Goal: Information Seeking & Learning: Learn about a topic

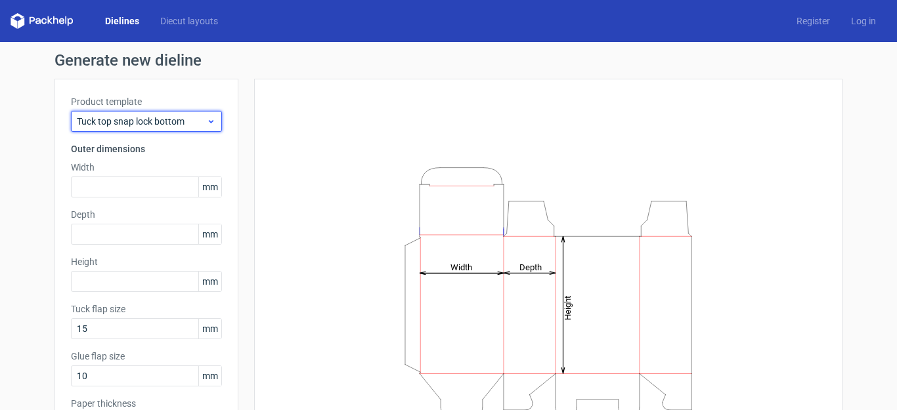
click at [186, 123] on span "Tuck top snap lock bottom" at bounding box center [141, 121] width 129 height 13
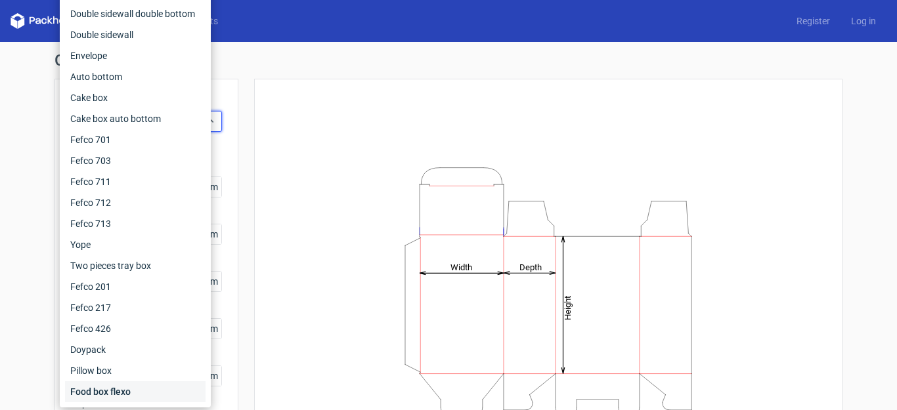
click at [133, 386] on div "Food box flexo" at bounding box center [135, 391] width 141 height 21
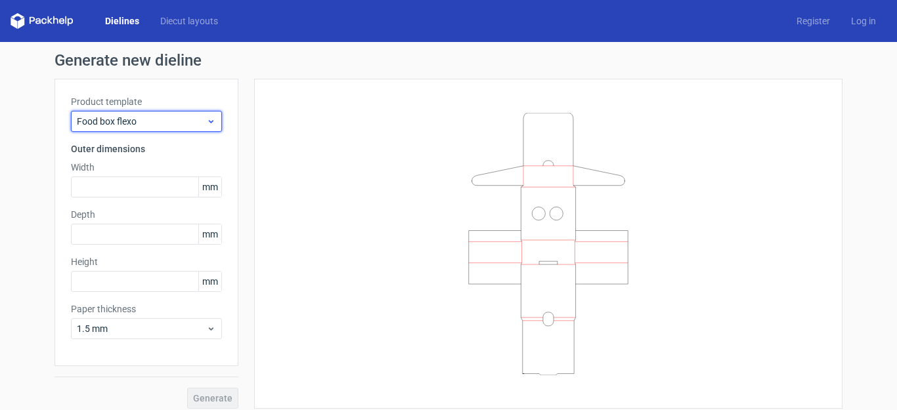
click at [163, 118] on span "Food box flexo" at bounding box center [141, 121] width 129 height 13
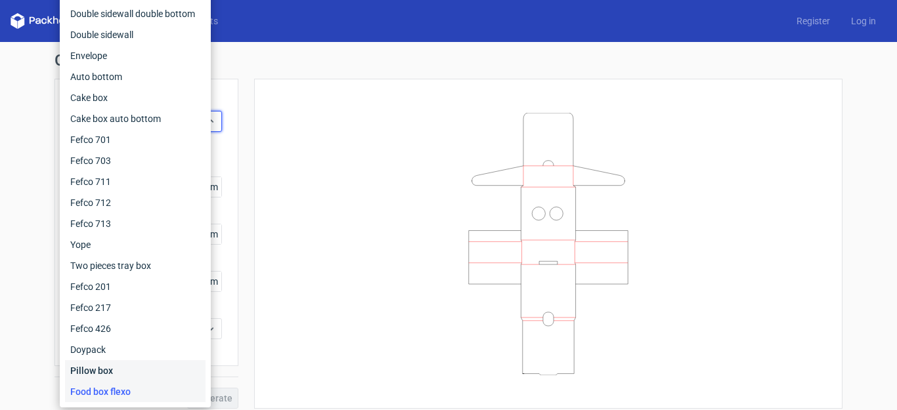
click at [108, 372] on div "Pillow box" at bounding box center [135, 370] width 141 height 21
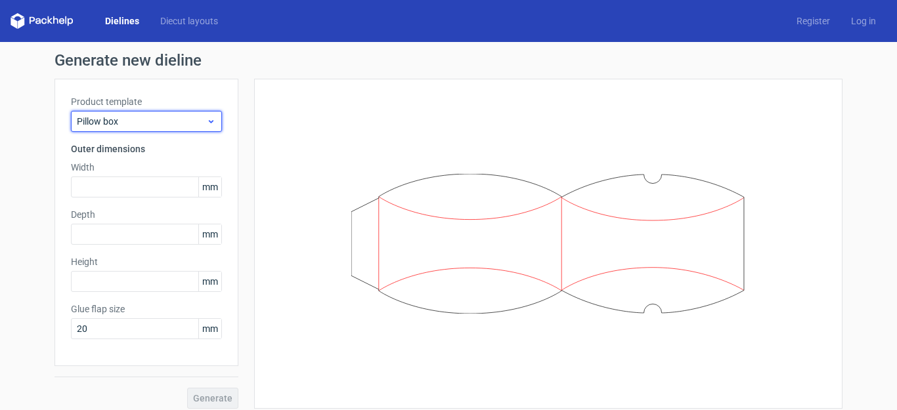
click at [155, 127] on span "Pillow box" at bounding box center [141, 121] width 129 height 13
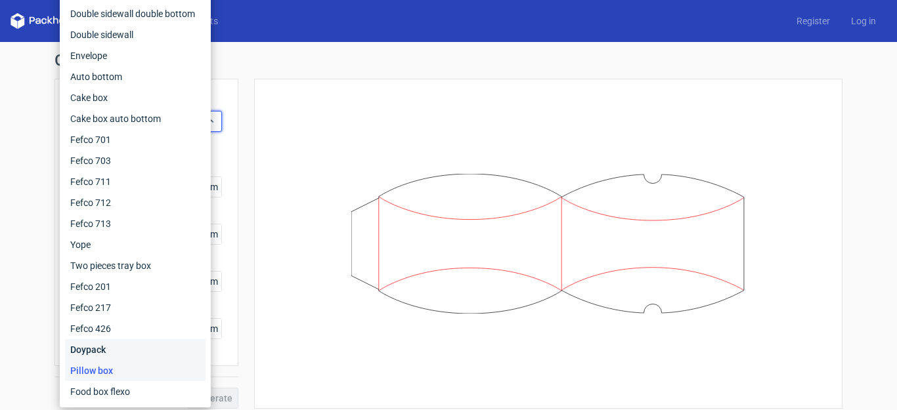
click at [112, 353] on div "Doypack" at bounding box center [135, 349] width 141 height 21
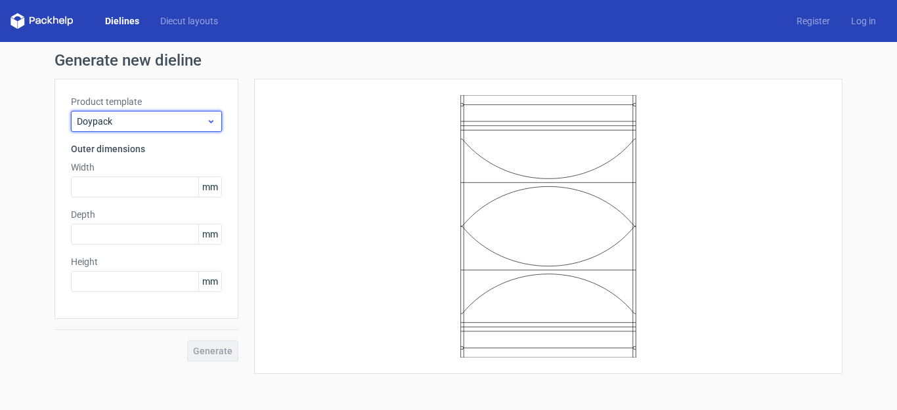
click at [154, 120] on span "Doypack" at bounding box center [141, 121] width 129 height 13
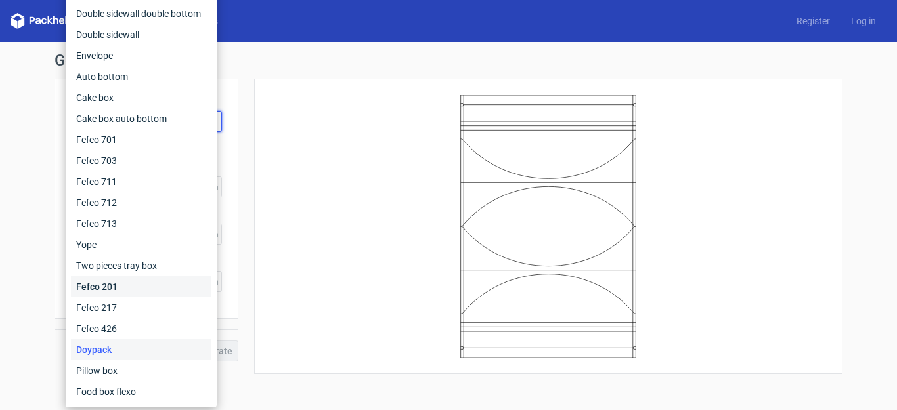
click at [135, 284] on div "Fefco 201" at bounding box center [141, 286] width 141 height 21
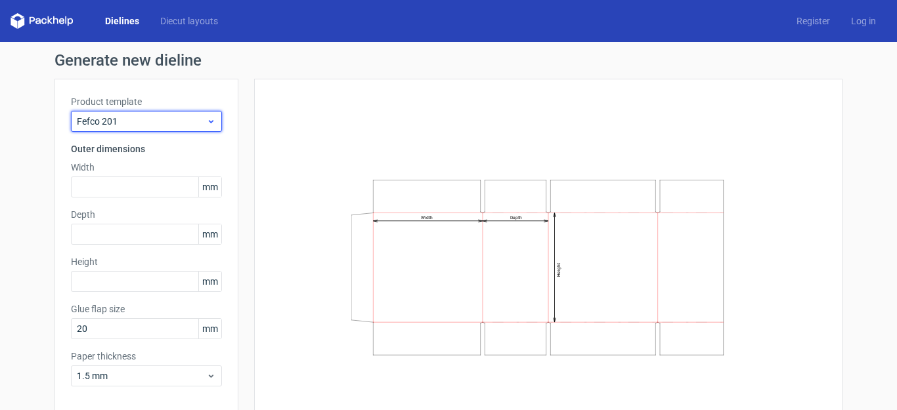
click at [189, 127] on span "Fefco 201" at bounding box center [141, 121] width 129 height 13
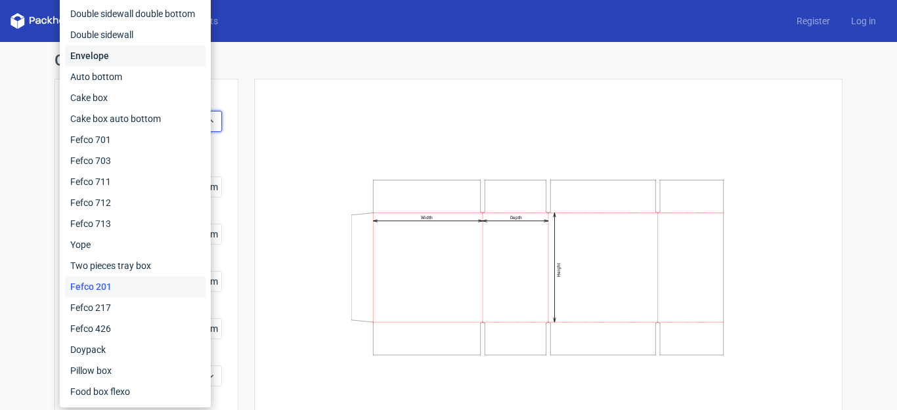
click at [140, 51] on div "Envelope" at bounding box center [135, 55] width 141 height 21
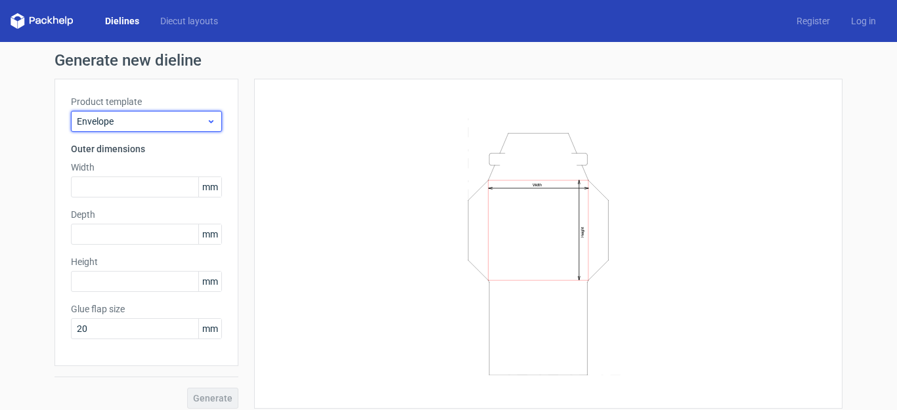
click at [182, 121] on span "Envelope" at bounding box center [141, 121] width 129 height 13
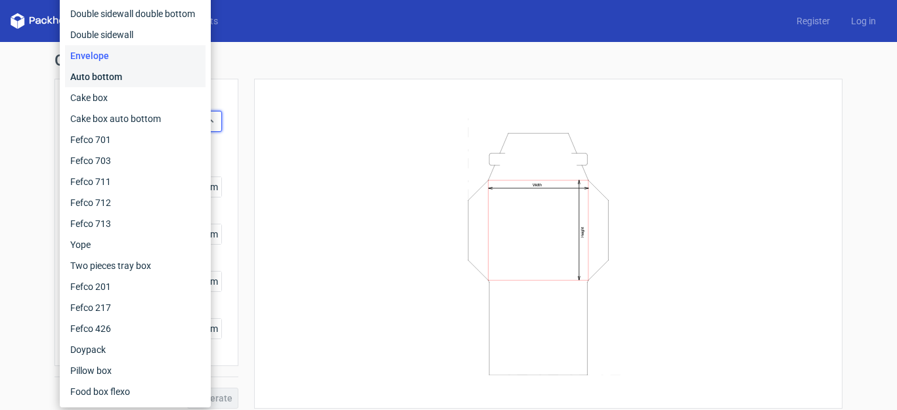
click at [127, 81] on div "Auto bottom" at bounding box center [135, 76] width 141 height 21
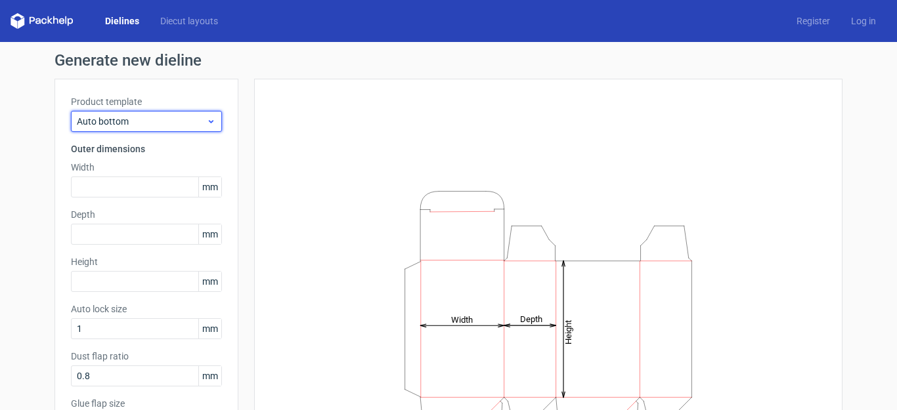
click at [112, 124] on span "Auto bottom" at bounding box center [141, 121] width 129 height 13
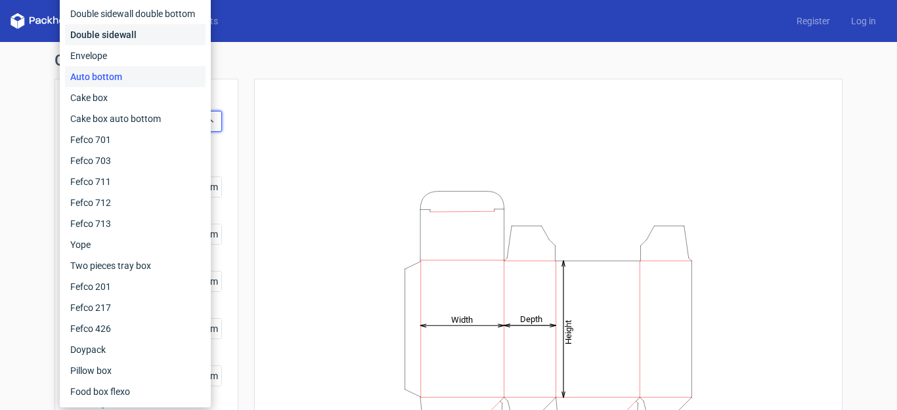
click at [139, 34] on div "Double sidewall" at bounding box center [135, 34] width 141 height 21
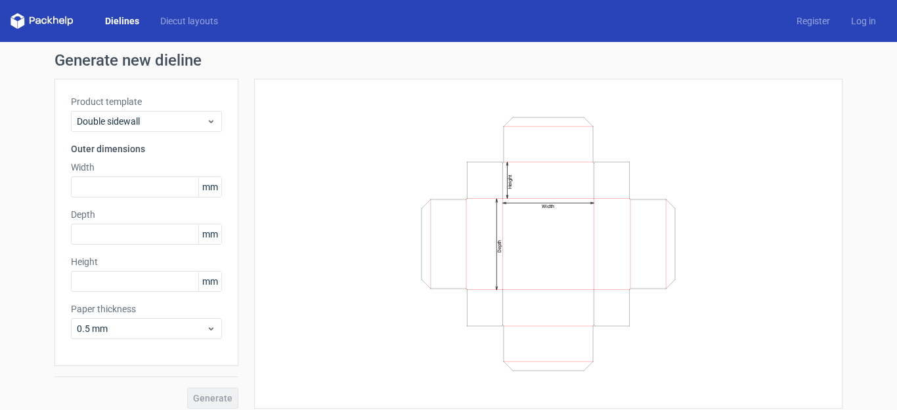
click at [170, 132] on div "Product template Double sidewall Outer dimensions Width mm Depth mm Height mm P…" at bounding box center [146, 223] width 184 height 288
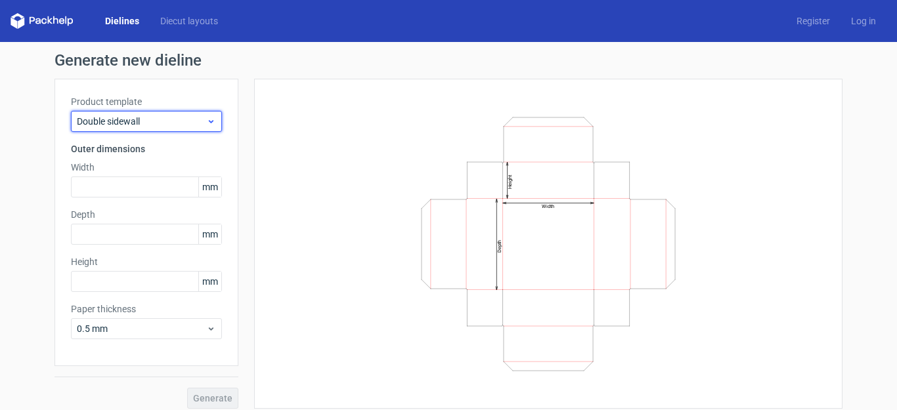
click at [178, 120] on span "Double sidewall" at bounding box center [141, 121] width 129 height 13
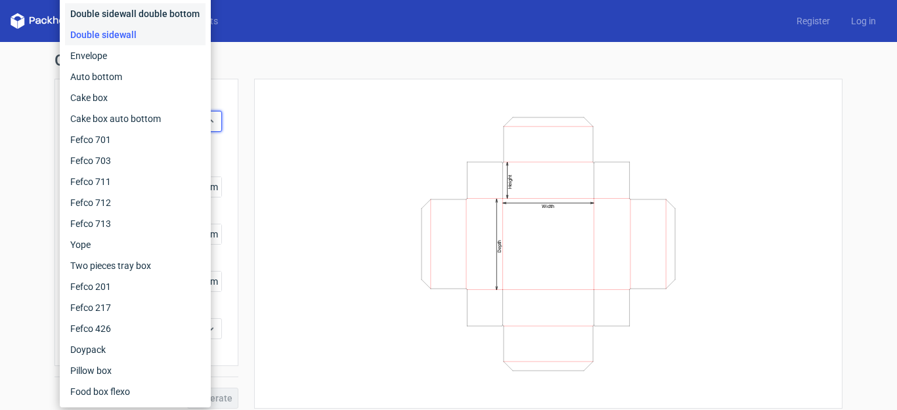
click at [155, 16] on div "Double sidewall double bottom" at bounding box center [135, 13] width 141 height 21
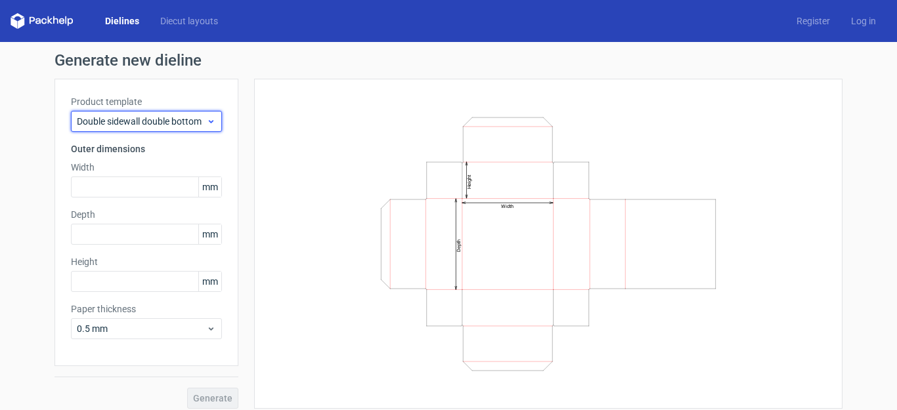
click at [193, 128] on div "Double sidewall double bottom" at bounding box center [146, 121] width 151 height 21
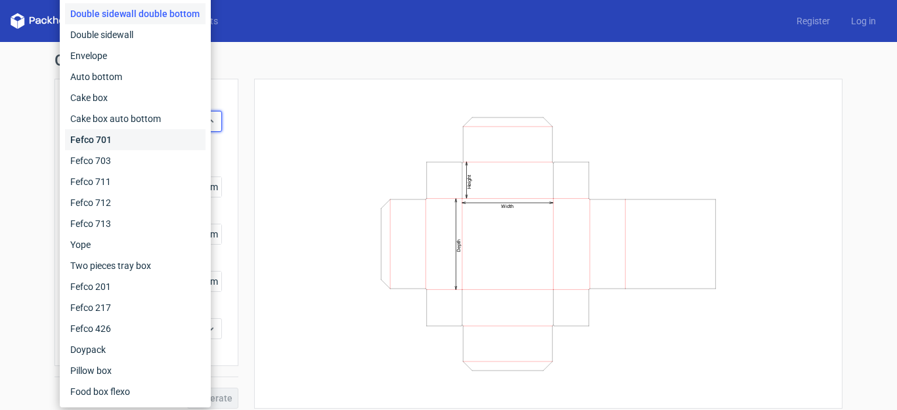
click at [151, 143] on div "Fefco 701" at bounding box center [135, 139] width 141 height 21
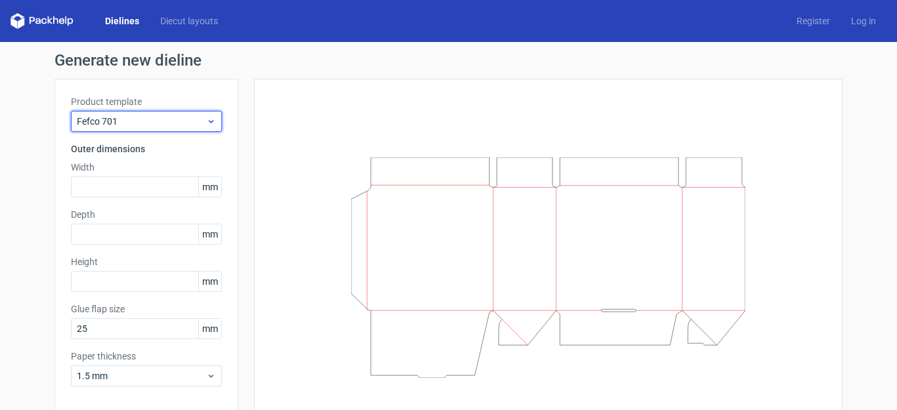
click at [167, 122] on span "Fefco 701" at bounding box center [141, 121] width 129 height 13
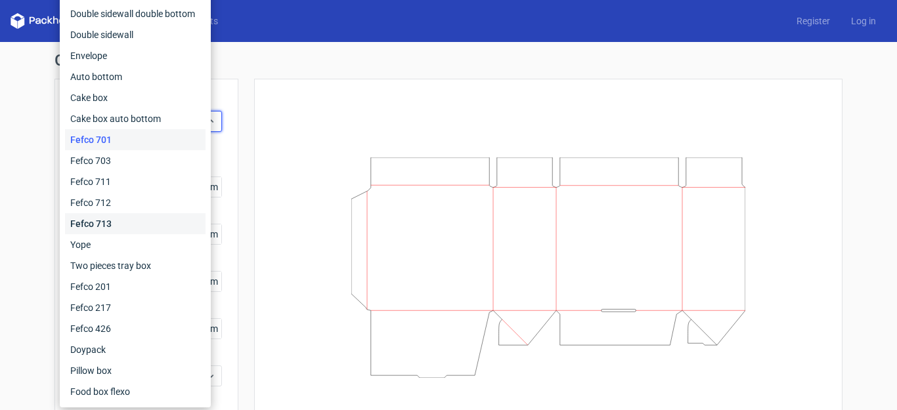
click at [139, 223] on div "Fefco 713" at bounding box center [135, 223] width 141 height 21
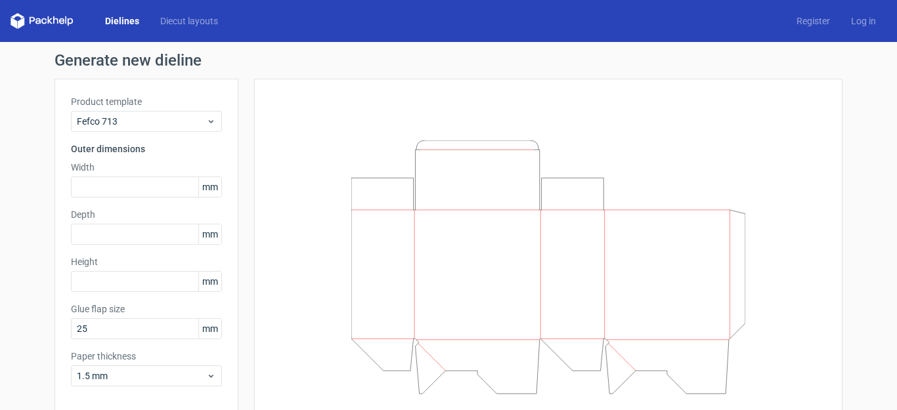
scroll to position [56, 0]
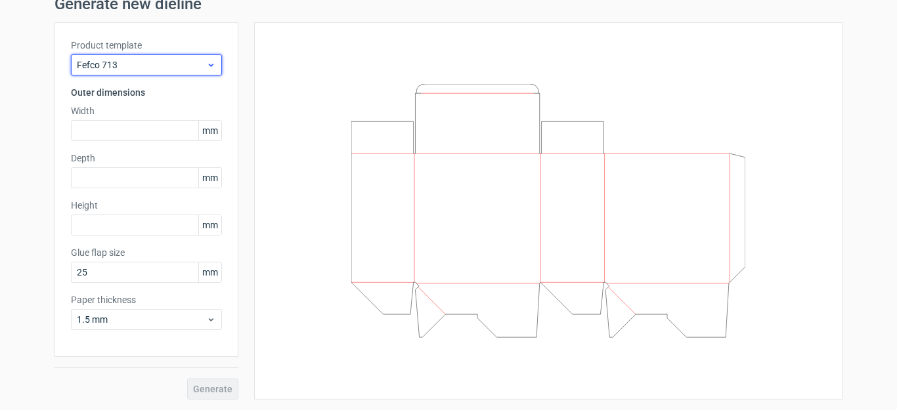
click at [151, 63] on span "Fefco 713" at bounding box center [141, 64] width 129 height 13
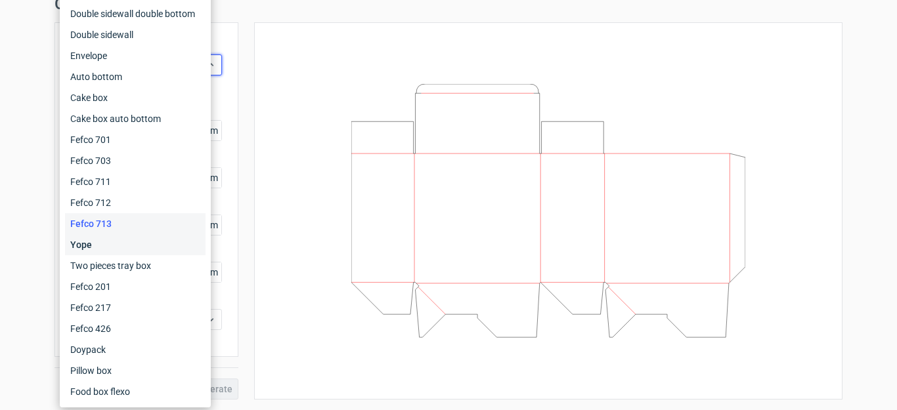
click at [123, 253] on div "Yope" at bounding box center [135, 244] width 141 height 21
